Goal: Information Seeking & Learning: Learn about a topic

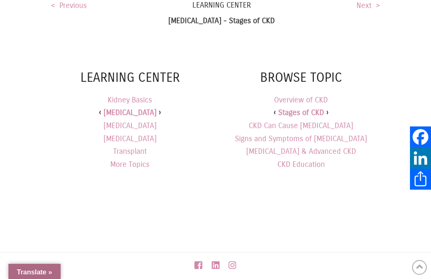
scroll to position [1723, 0]
click at [335, 134] on link "Signs and Symptoms of [MEDICAL_DATA]" at bounding box center [301, 138] width 132 height 9
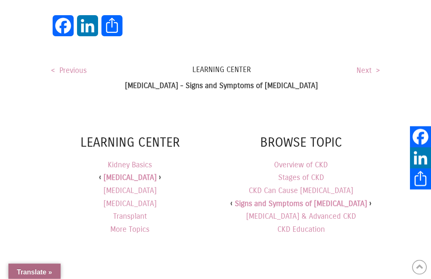
scroll to position [803, 0]
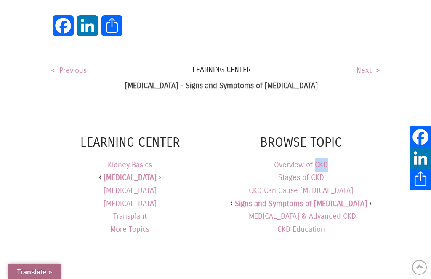
click at [298, 173] on link "Stages of CKD" at bounding box center [301, 177] width 46 height 9
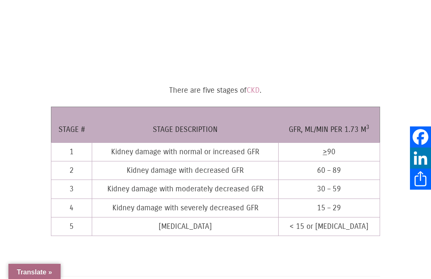
select select "Language Translate Widget"
